Goal: Check status

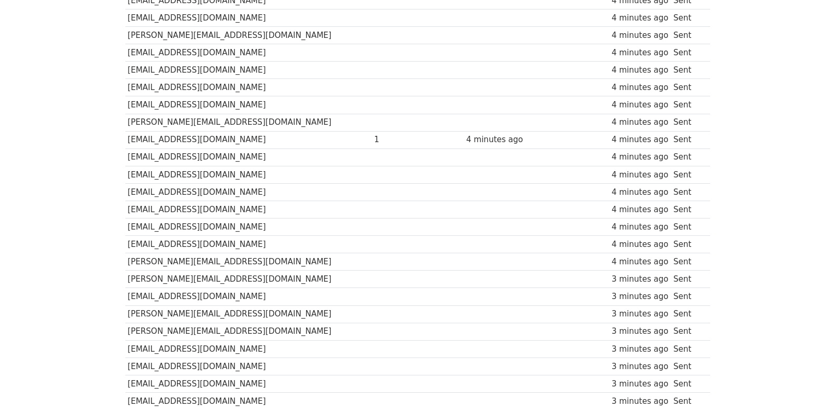
scroll to position [733, 0]
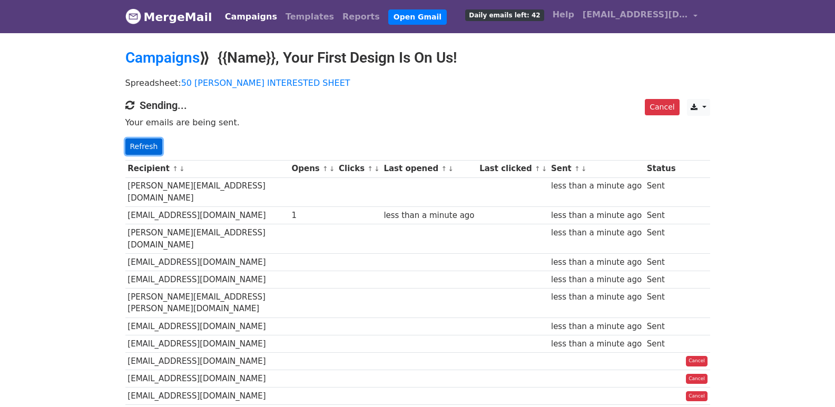
click at [128, 144] on link "Refresh" at bounding box center [143, 146] width 37 height 16
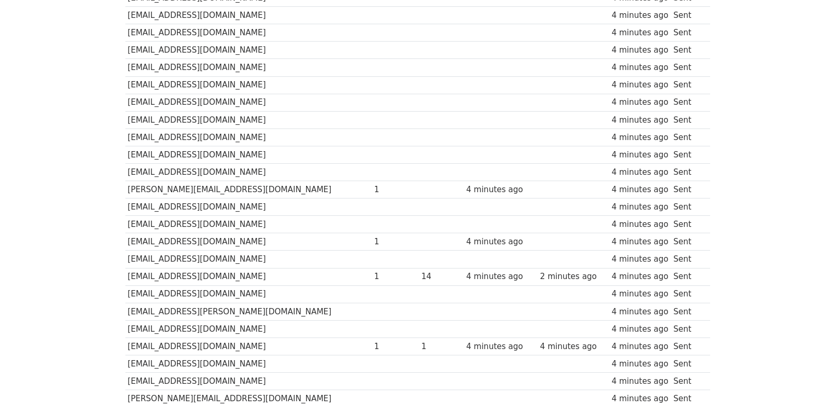
scroll to position [733, 0]
